Goal: Transaction & Acquisition: Purchase product/service

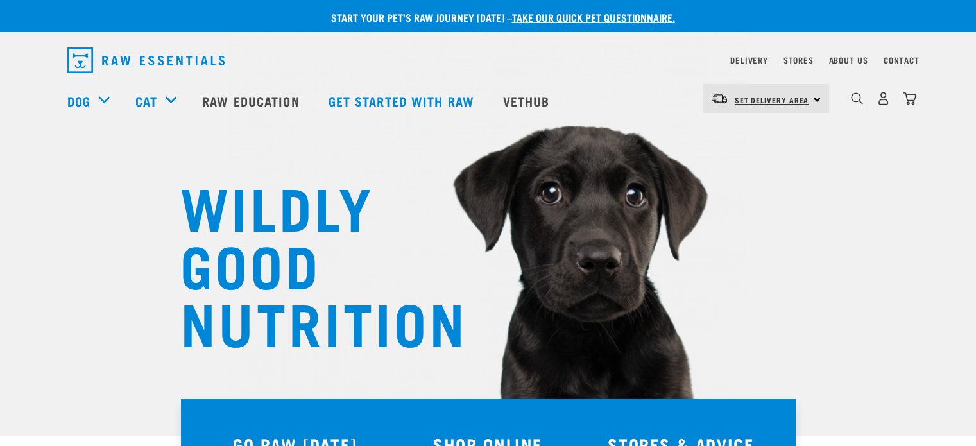
click at [776, 100] on span "Set Delivery Area" at bounding box center [772, 100] width 74 height 4
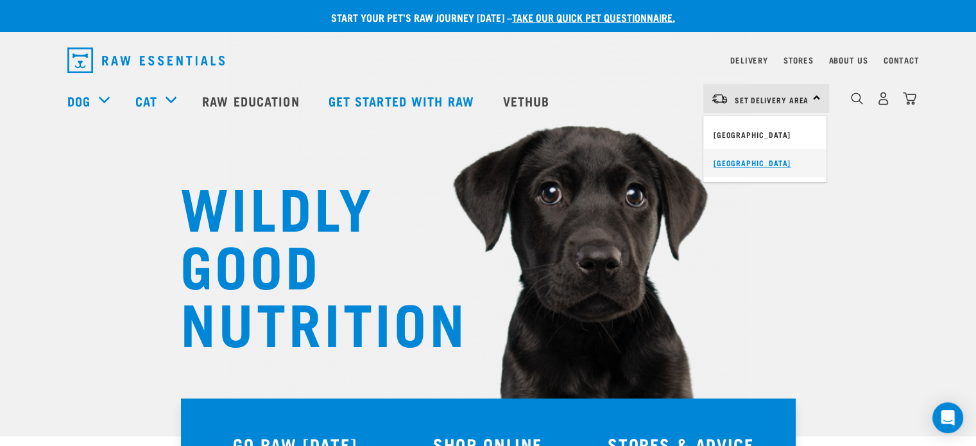
click at [729, 163] on link "[GEOGRAPHIC_DATA]" at bounding box center [765, 163] width 123 height 28
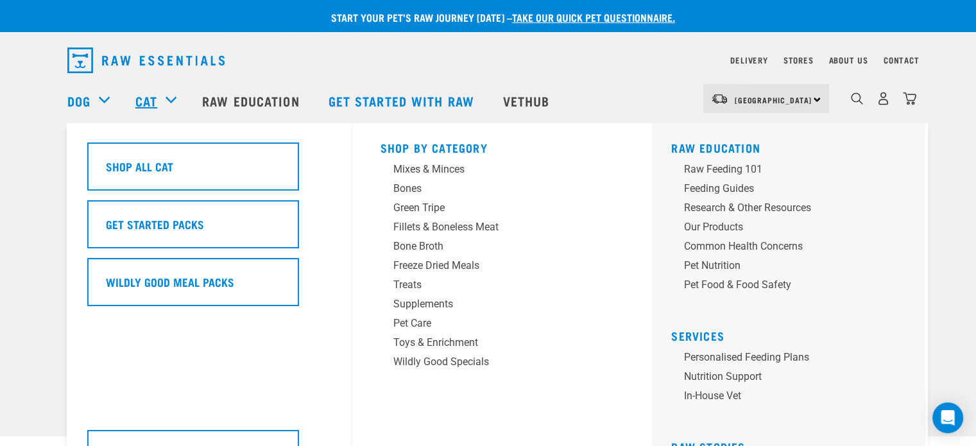
click at [149, 101] on link "Cat" at bounding box center [146, 100] width 22 height 19
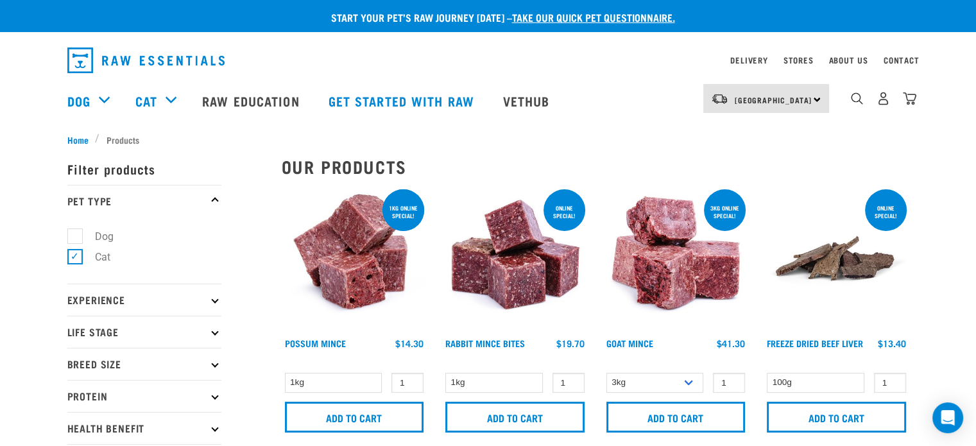
click at [139, 165] on p "Filter products" at bounding box center [144, 169] width 154 height 32
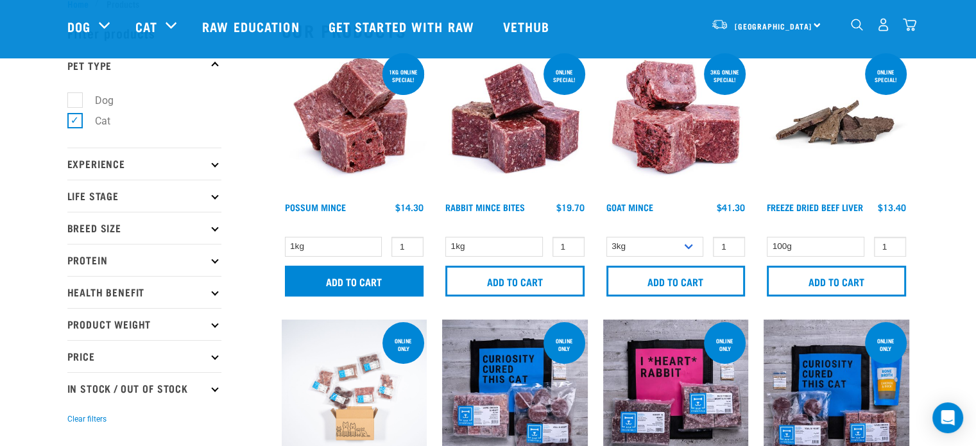
scroll to position [64, 0]
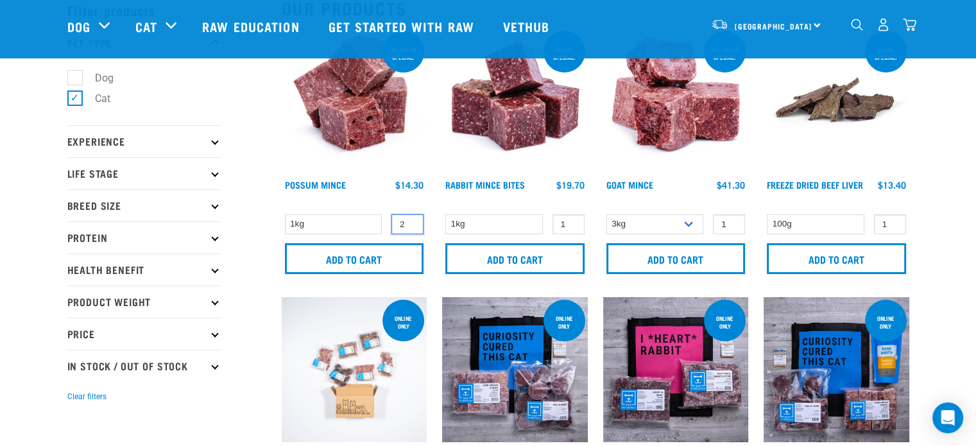
click at [408, 221] on input "2" at bounding box center [408, 224] width 32 height 20
click at [408, 221] on input "3" at bounding box center [408, 224] width 32 height 20
type input "4"
click at [408, 221] on input "4" at bounding box center [408, 224] width 32 height 20
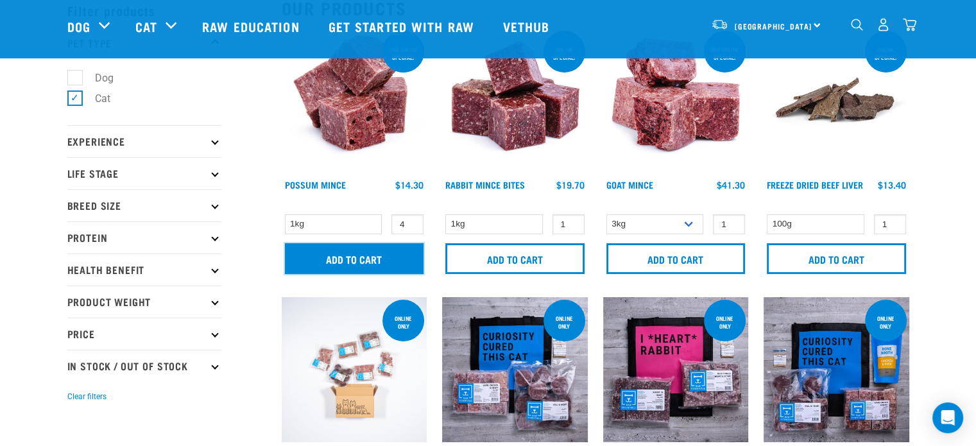
click at [357, 259] on input "Add to cart" at bounding box center [354, 258] width 139 height 31
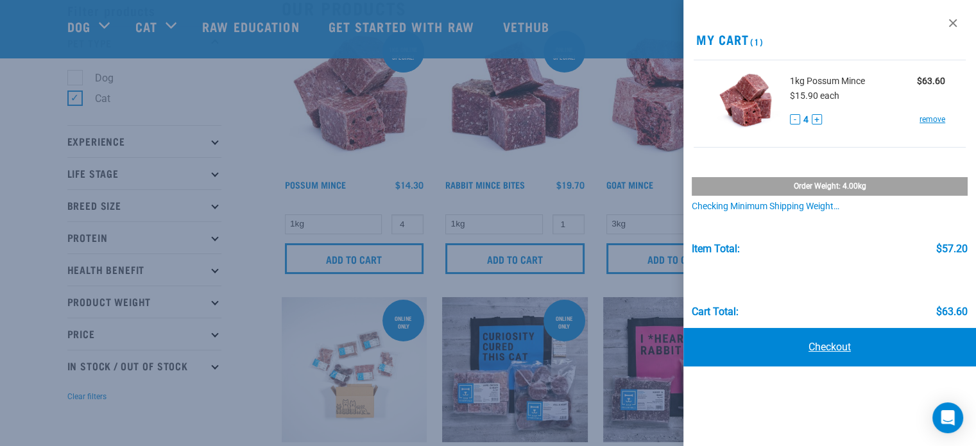
click at [827, 345] on link "Checkout" at bounding box center [830, 347] width 293 height 39
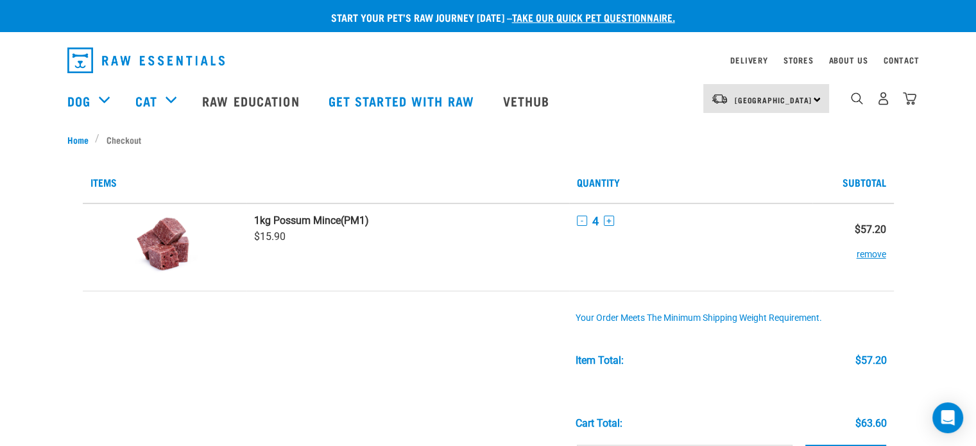
scroll to position [64, 0]
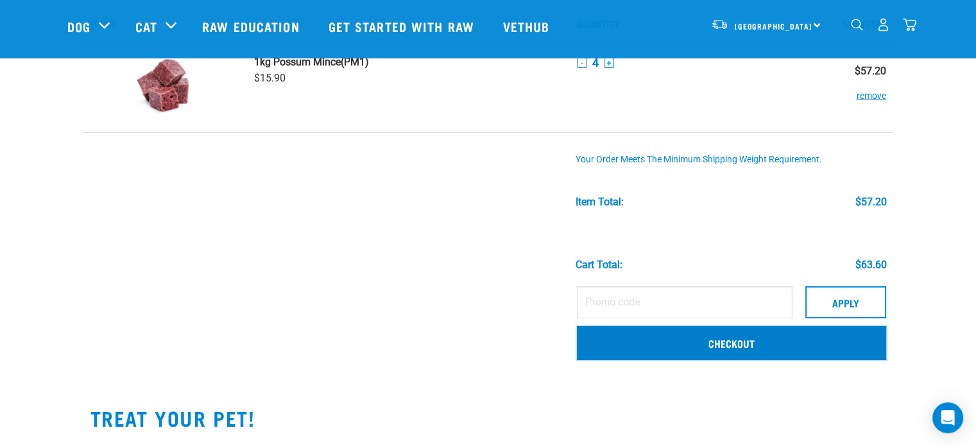
click at [742, 346] on link "Checkout" at bounding box center [731, 342] width 309 height 33
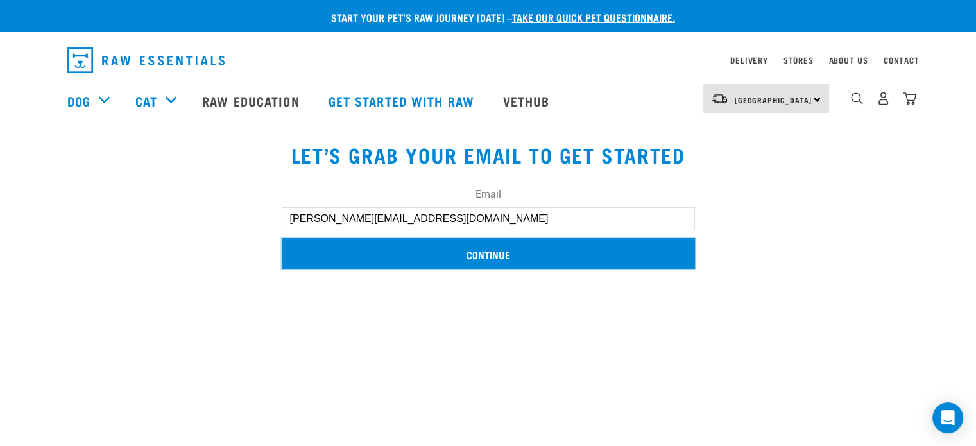
click at [484, 251] on input "Continue" at bounding box center [488, 253] width 413 height 31
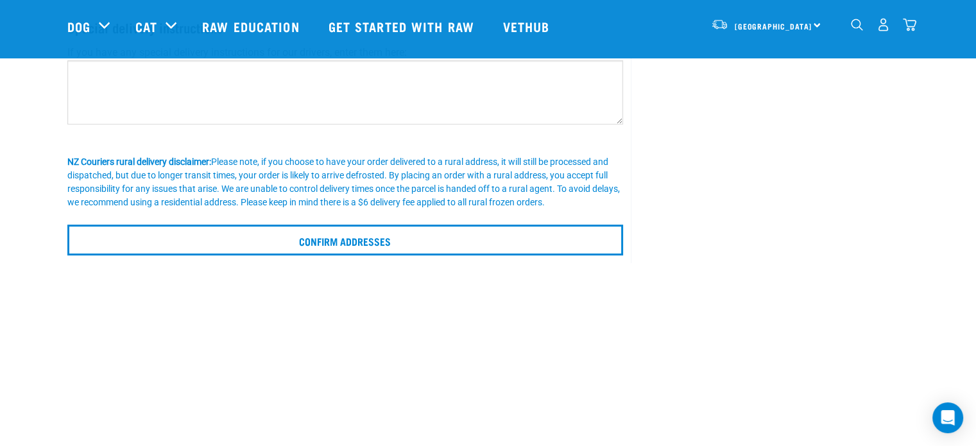
scroll to position [257, 0]
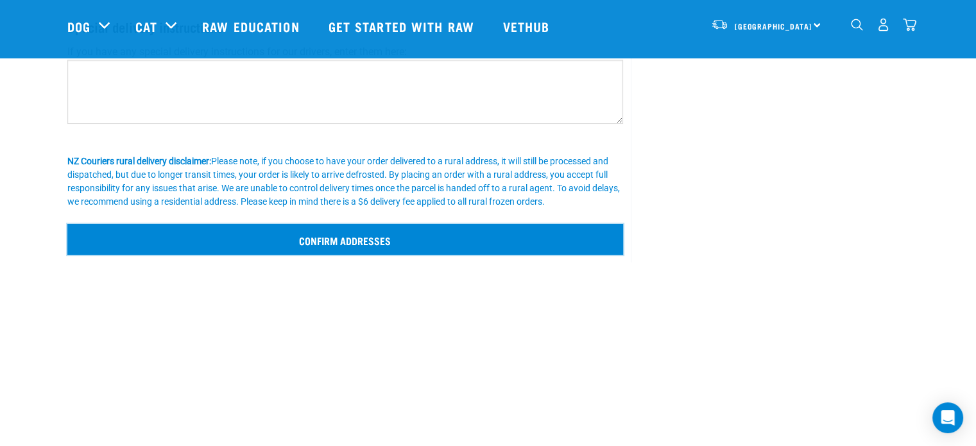
click at [374, 240] on input "Confirm addresses" at bounding box center [345, 239] width 557 height 31
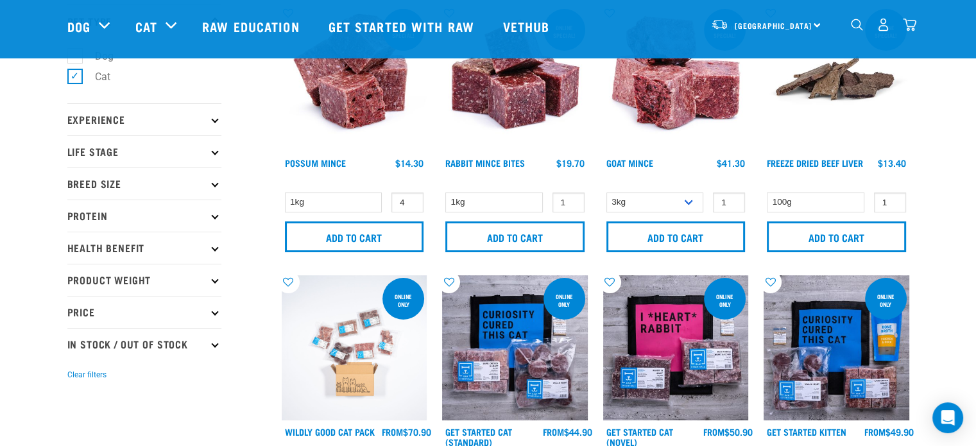
scroll to position [22, 0]
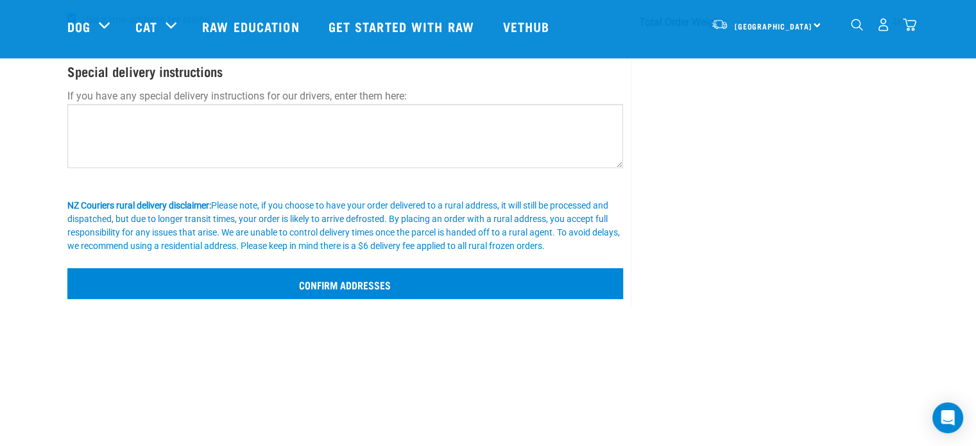
scroll to position [257, 0]
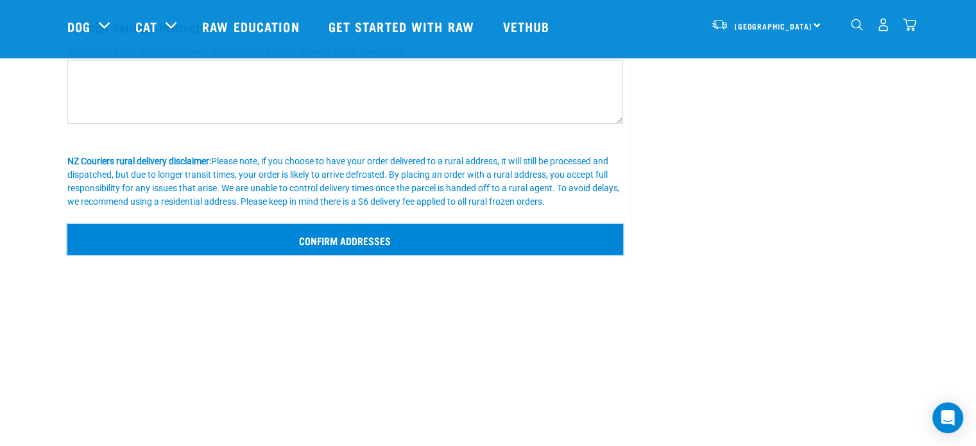
click at [361, 243] on input "Confirm addresses" at bounding box center [345, 239] width 557 height 31
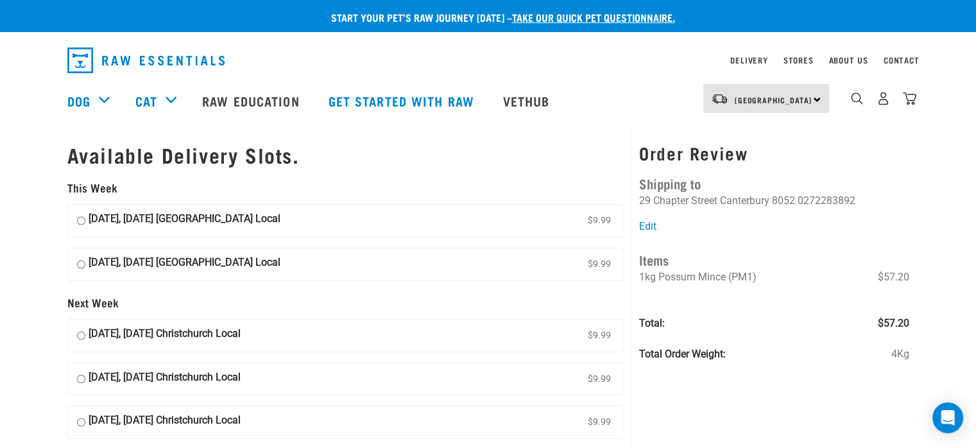
click at [78, 264] on input "10 October, Friday Christchurch Local $9.99" at bounding box center [81, 264] width 8 height 19
radio input "true"
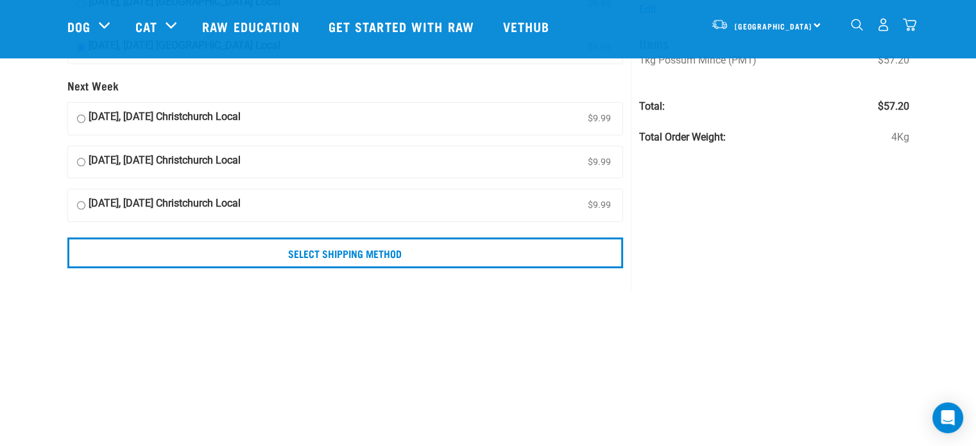
scroll to position [128, 0]
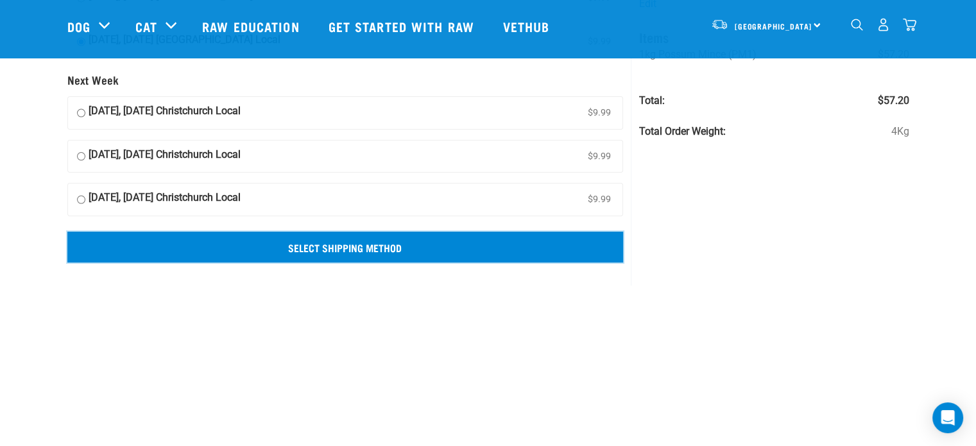
click at [325, 247] on input "Select Shipping Method" at bounding box center [345, 247] width 557 height 31
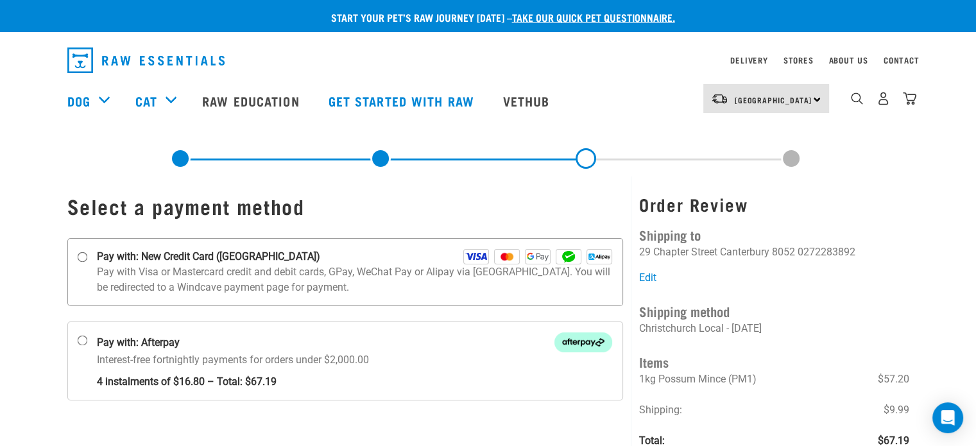
click at [81, 256] on input "Pay with: New Credit Card ([GEOGRAPHIC_DATA])" at bounding box center [82, 257] width 10 height 10
radio input "true"
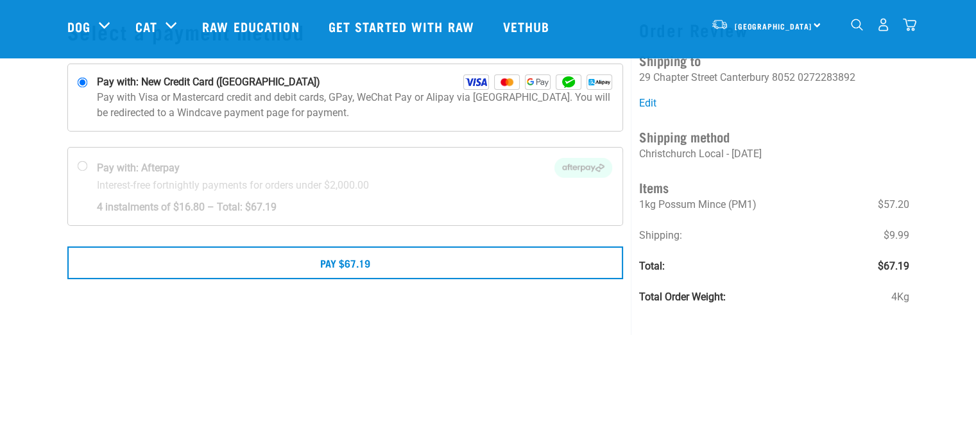
scroll to position [128, 0]
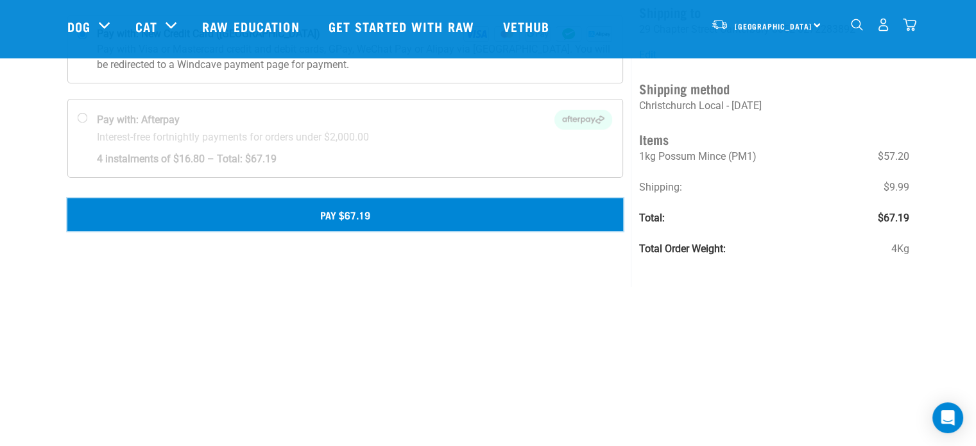
click at [344, 220] on button "Pay $67.19" at bounding box center [345, 214] width 557 height 32
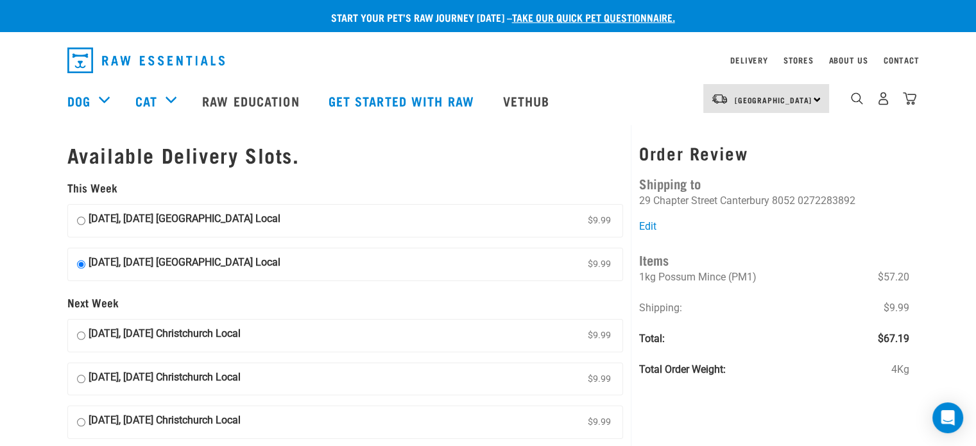
click at [80, 218] on input "09 October, Thursday Christchurch Local $9.99" at bounding box center [81, 220] width 8 height 19
radio input "true"
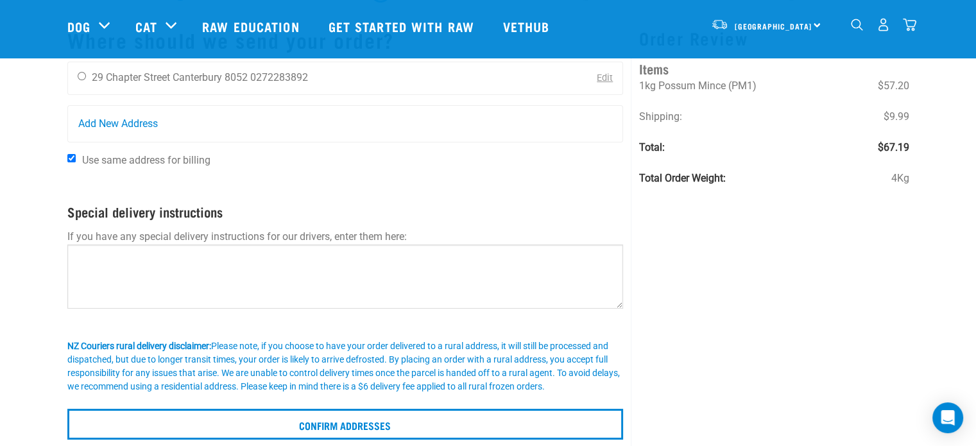
scroll to position [28, 0]
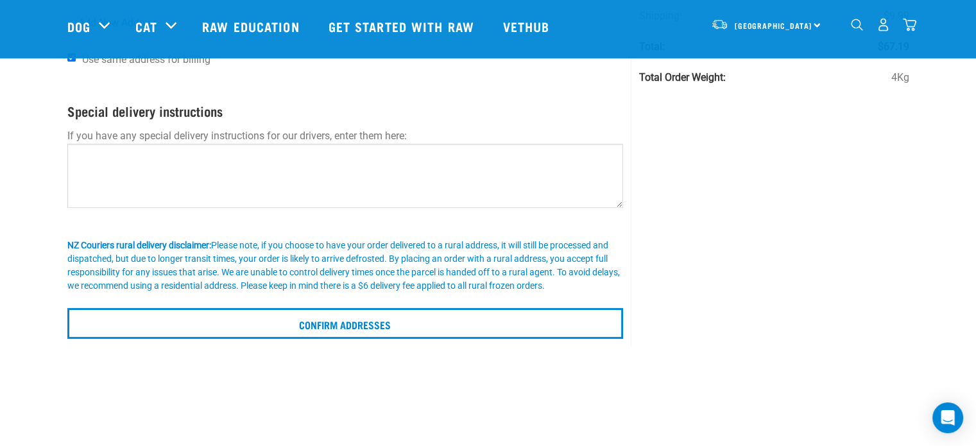
scroll to position [257, 0]
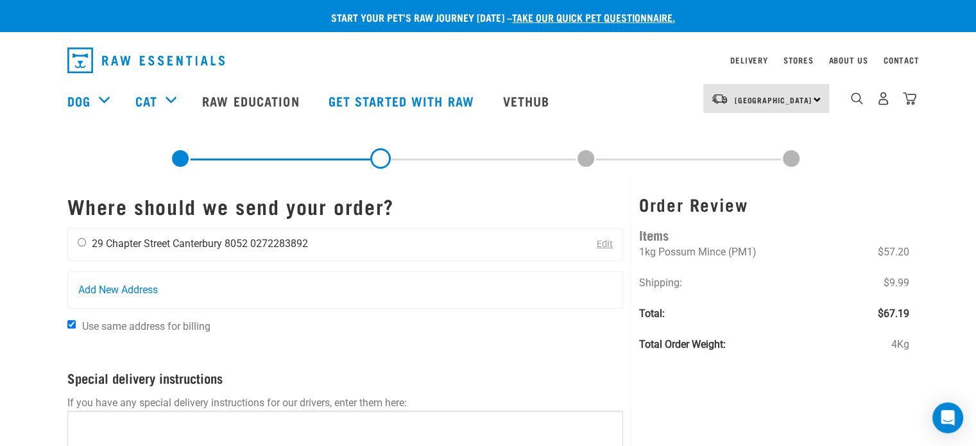
click at [82, 241] on input "radio" at bounding box center [82, 242] width 8 height 8
radio input "true"
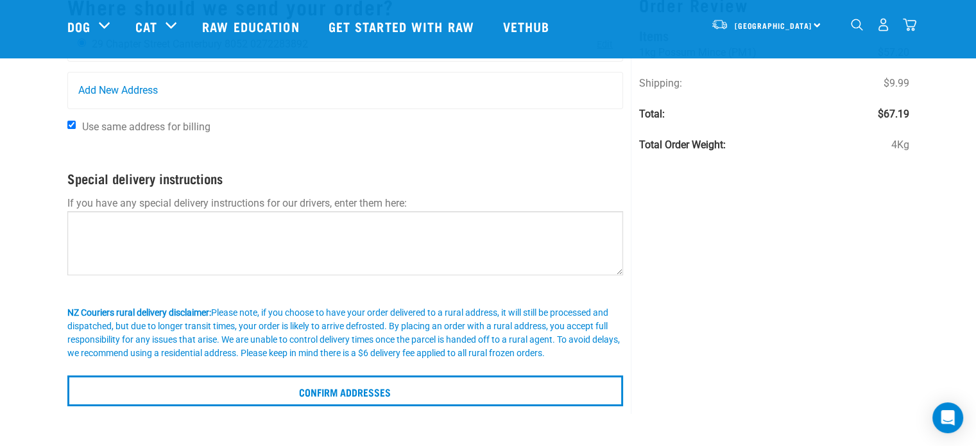
scroll to position [128, 0]
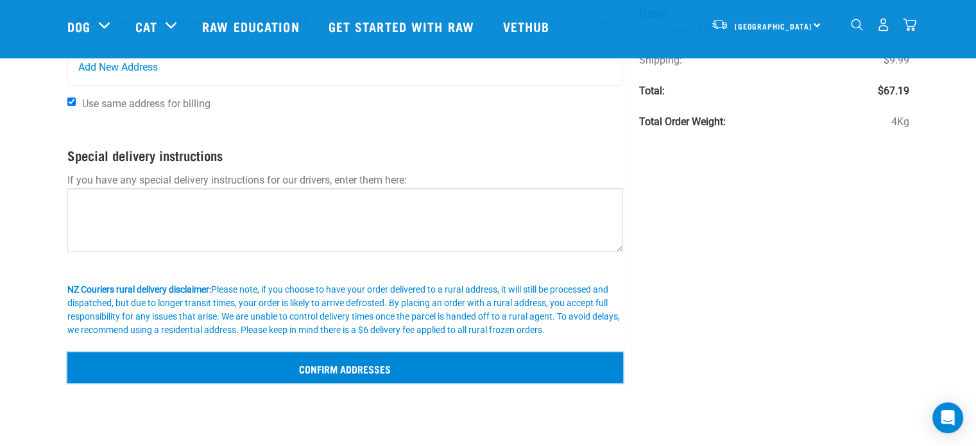
click at [352, 374] on input "Confirm addresses" at bounding box center [345, 367] width 557 height 31
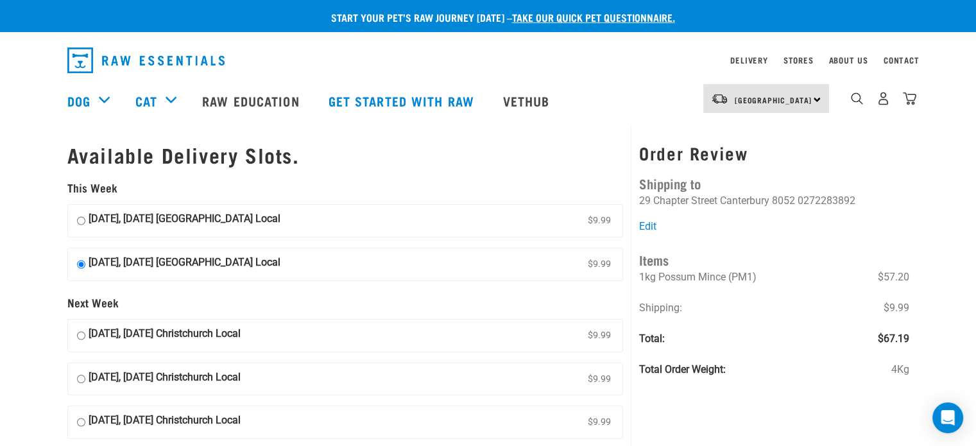
click at [82, 220] on input "[DATE], [DATE] [GEOGRAPHIC_DATA] Local $9.99" at bounding box center [81, 220] width 8 height 19
radio input "true"
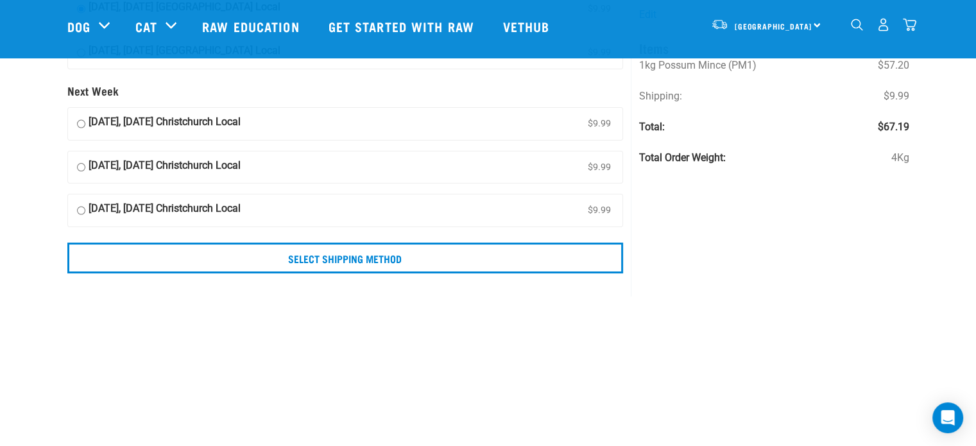
scroll to position [128, 0]
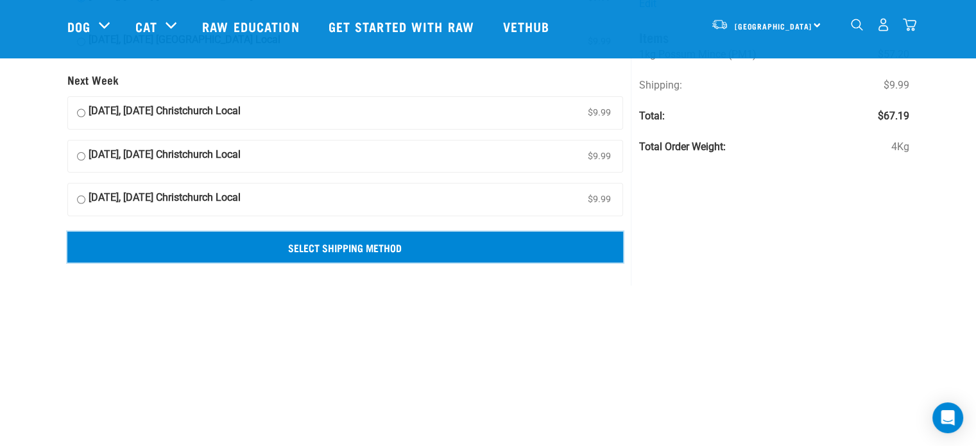
click at [360, 249] on input "Select Shipping Method" at bounding box center [345, 247] width 557 height 31
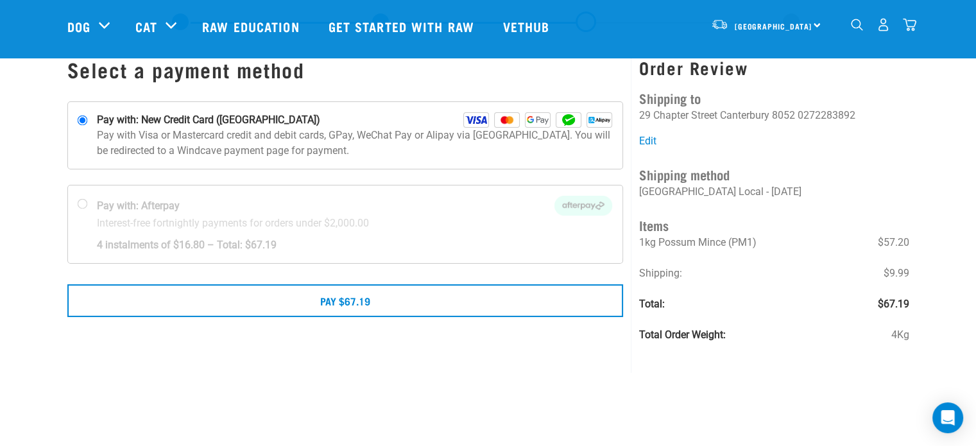
scroll to position [64, 0]
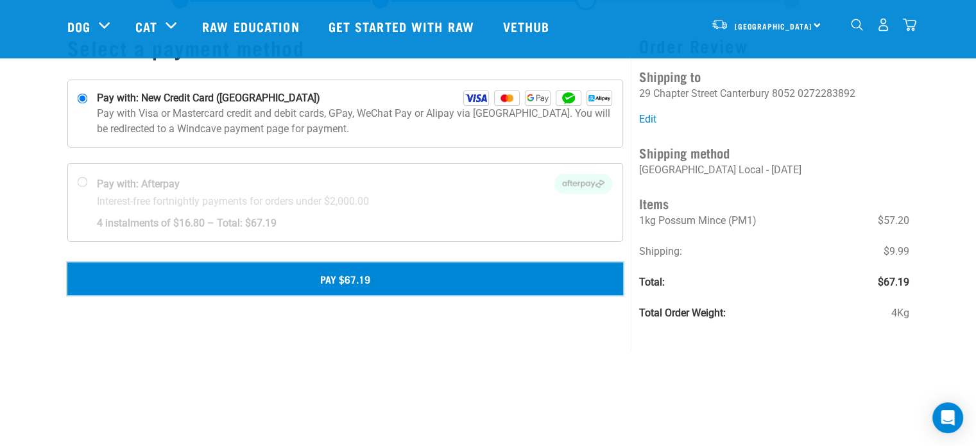
click at [345, 281] on button "Pay $67.19" at bounding box center [345, 279] width 557 height 32
